Goal: Find specific page/section: Find specific page/section

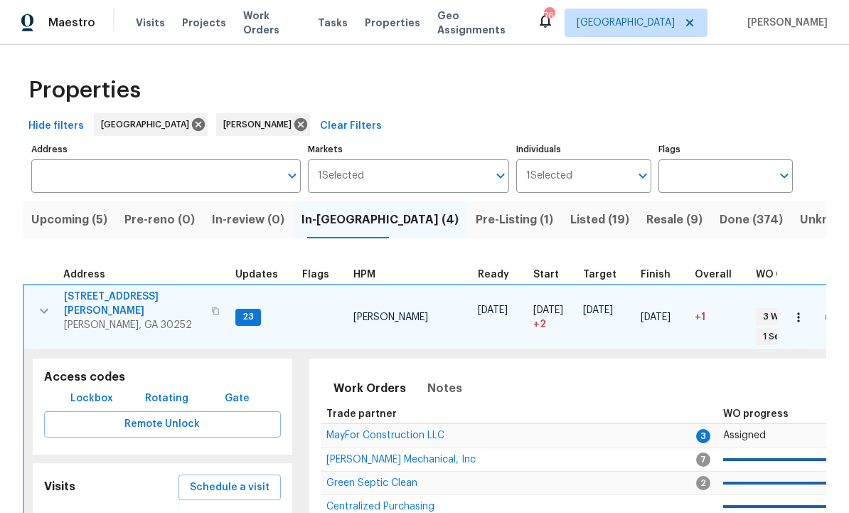
click at [344, 224] on span "In-[GEOGRAPHIC_DATA] (4)" at bounding box center [380, 220] width 157 height 20
click at [46, 295] on button "button" at bounding box center [44, 310] width 28 height 43
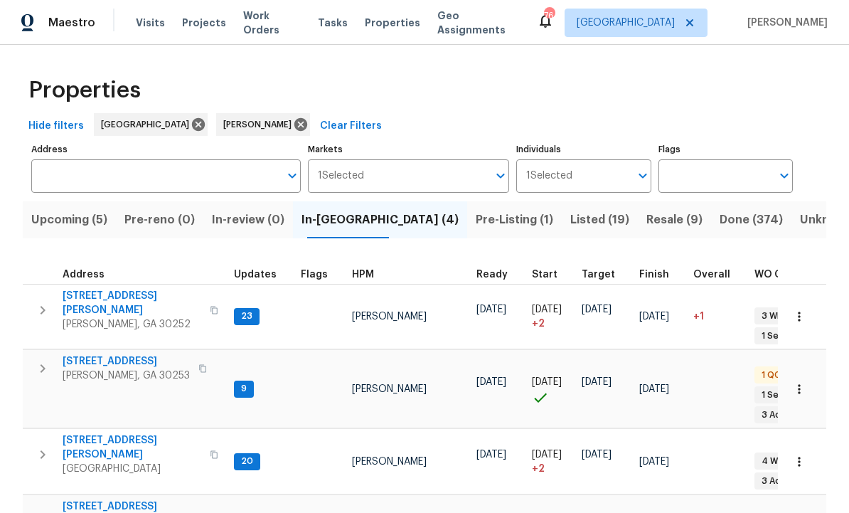
click at [122, 499] on span "[STREET_ADDRESS][PERSON_NAME]" at bounding box center [132, 513] width 139 height 28
click at [9, 146] on div "Properties Hide filters [GEOGRAPHIC_DATA] [PERSON_NAME] Clear Filters Address A…" at bounding box center [424, 331] width 849 height 573
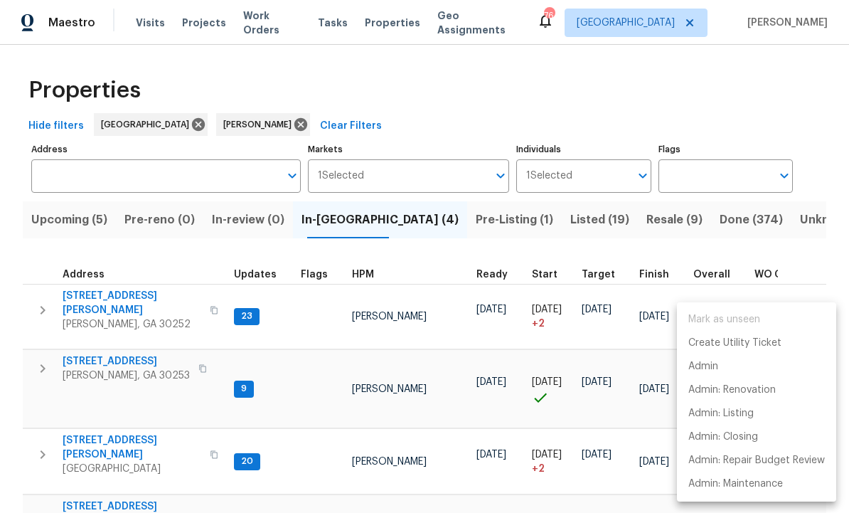
click at [18, 454] on div at bounding box center [424, 256] width 849 height 513
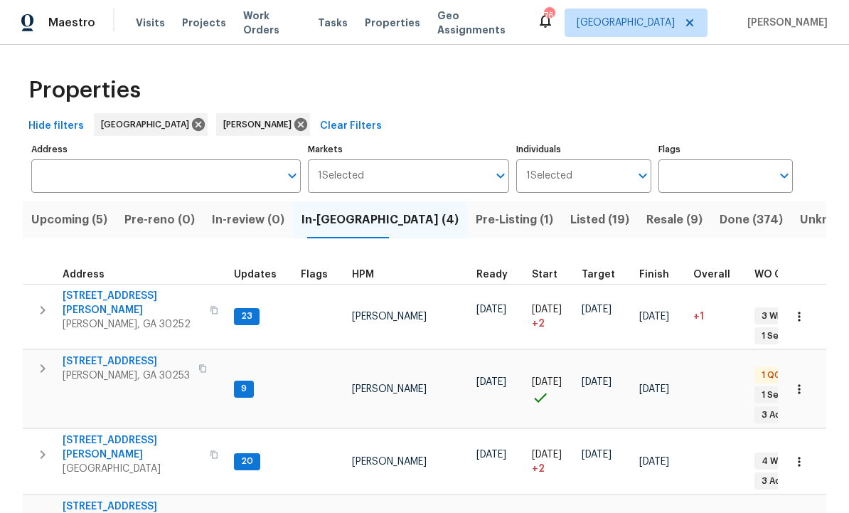
click at [797, 454] on icon "button" at bounding box center [799, 461] width 14 height 14
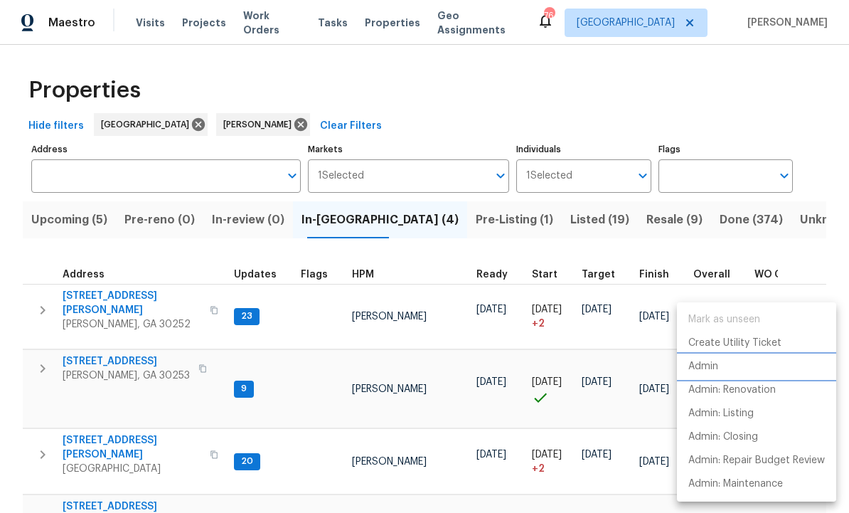
click at [717, 368] on p "Admin" at bounding box center [703, 366] width 30 height 15
